Goal: Find specific page/section: Find specific page/section

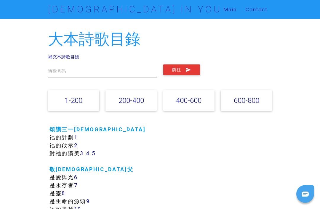
click at [229, 9] on link "Main" at bounding box center [230, 9] width 22 height 19
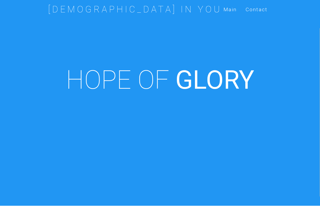
scroll to position [213, 0]
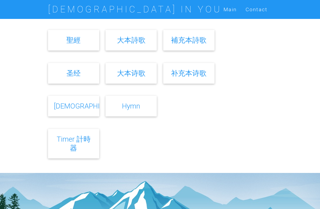
click at [131, 111] on link "Hymn" at bounding box center [131, 106] width 18 height 9
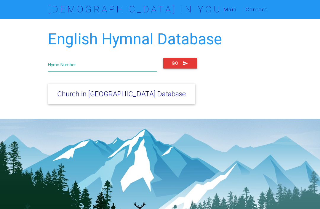
click at [135, 67] on input "text" at bounding box center [102, 64] width 109 height 13
type input "151"
click at [187, 66] on icon "submit" at bounding box center [186, 63] width 6 height 11
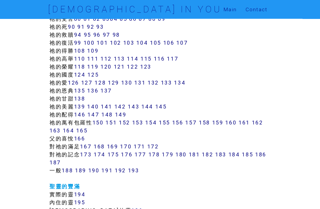
scroll to position [385, 0]
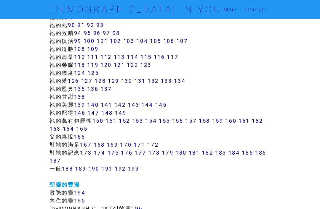
click at [130, 123] on link "152" at bounding box center [124, 121] width 11 height 7
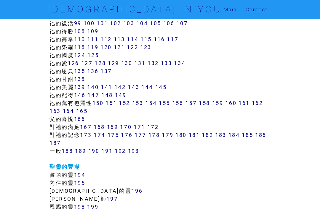
scroll to position [404, 0]
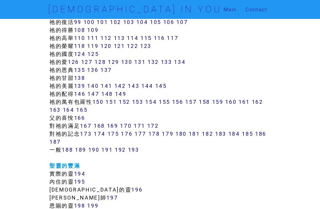
click at [170, 102] on link "155" at bounding box center [164, 102] width 11 height 7
click at [182, 102] on link "156" at bounding box center [177, 102] width 11 height 7
click at [197, 100] on link "157" at bounding box center [191, 102] width 12 height 7
click at [209, 102] on link "158" at bounding box center [204, 102] width 11 height 7
click at [223, 100] on link "159" at bounding box center [217, 102] width 11 height 7
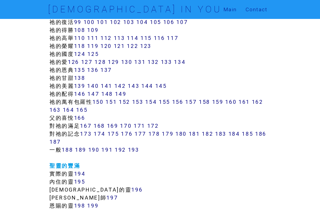
click at [248, 102] on link "161" at bounding box center [244, 102] width 11 height 7
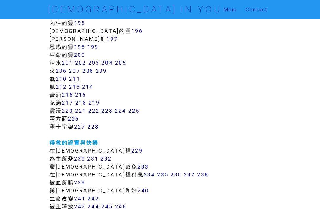
scroll to position [567, 0]
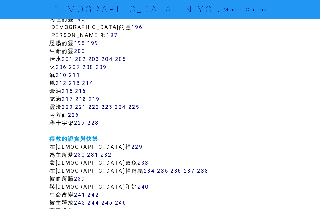
click at [84, 153] on link "230" at bounding box center [79, 155] width 11 height 7
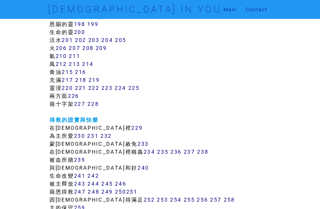
scroll to position [586, 0]
click at [111, 137] on link "232" at bounding box center [105, 135] width 11 height 7
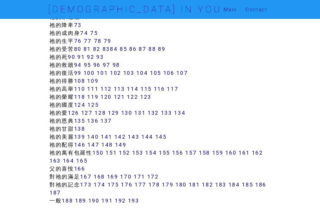
scroll to position [353, 0]
click at [131, 113] on link "130" at bounding box center [126, 112] width 11 height 7
